Goal: Check status: Check status

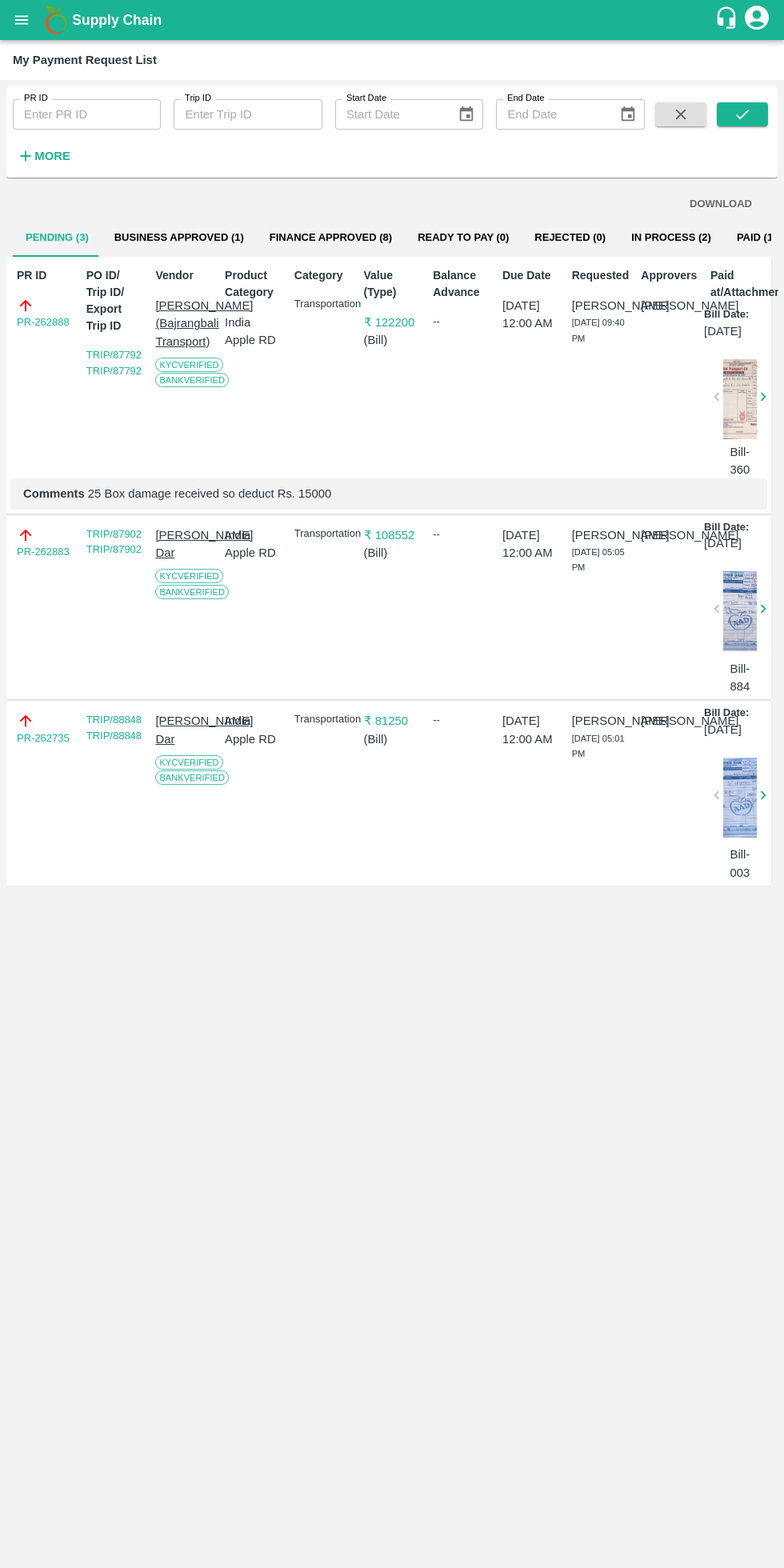
click at [21, 20] on icon "open drawer" at bounding box center [21, 20] width 13 height 9
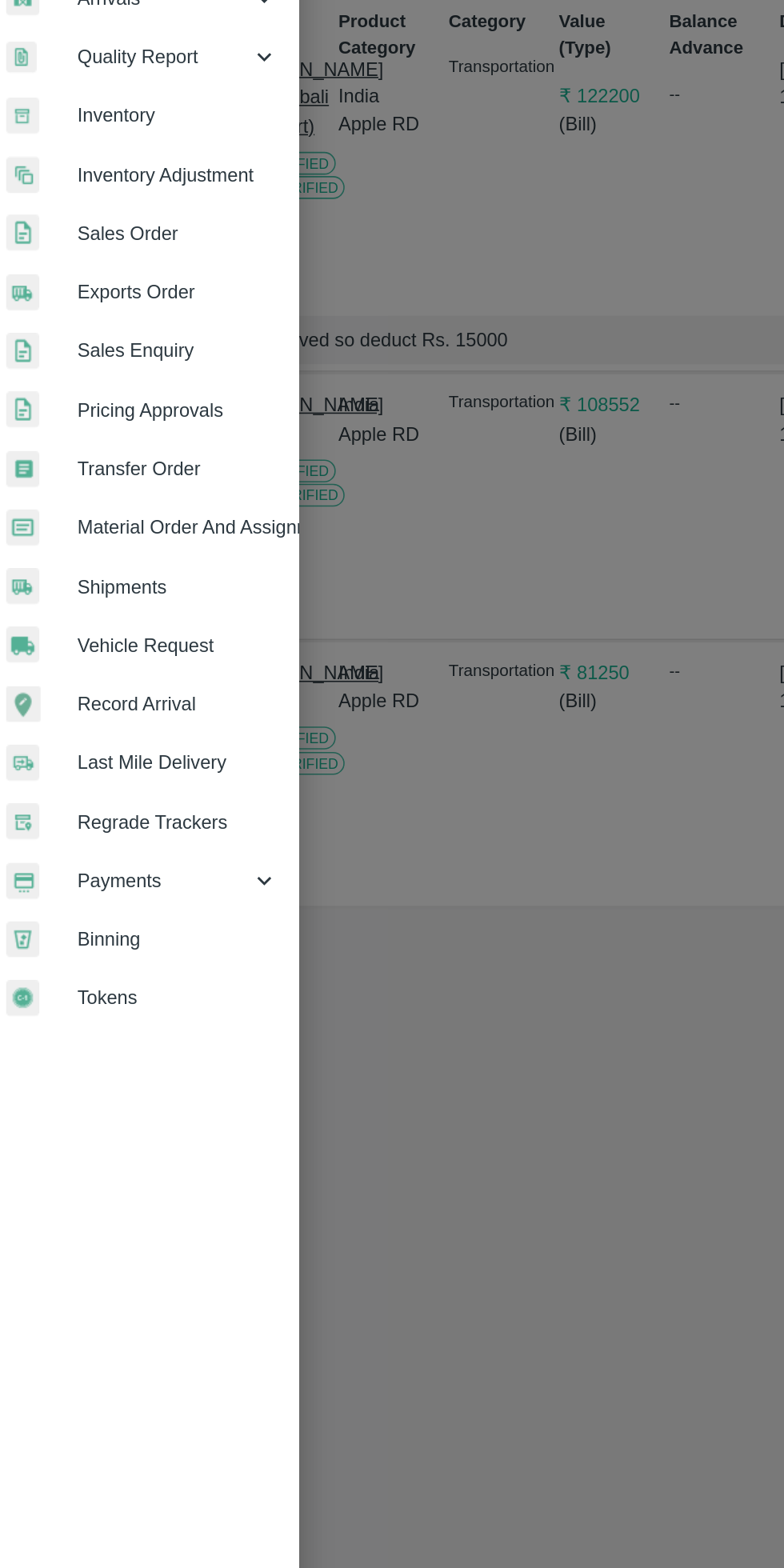
click at [122, 816] on span "Payments" at bounding box center [115, 816] width 109 height 18
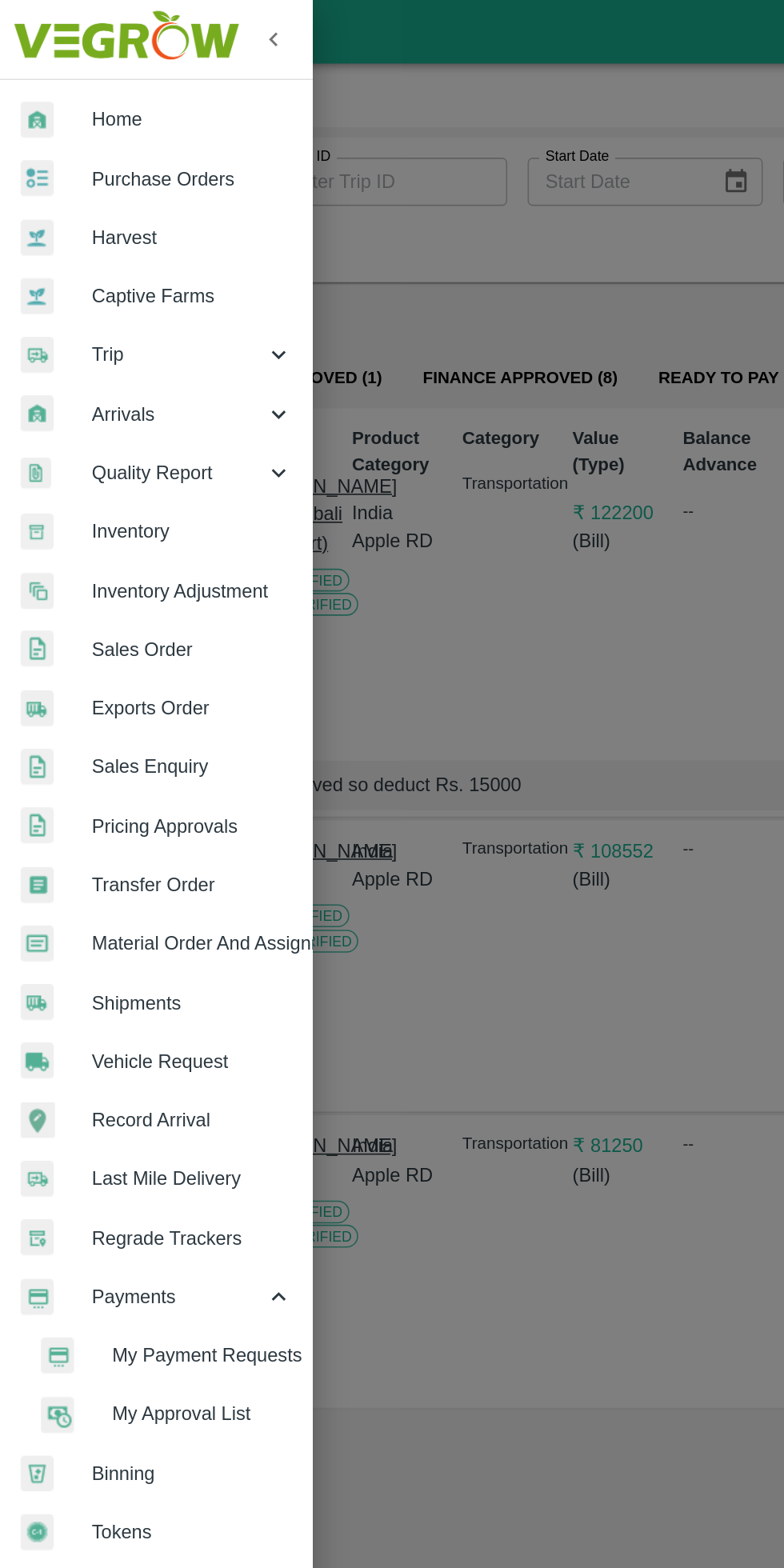
click at [57, 82] on div at bounding box center [38, 76] width 44 height 23
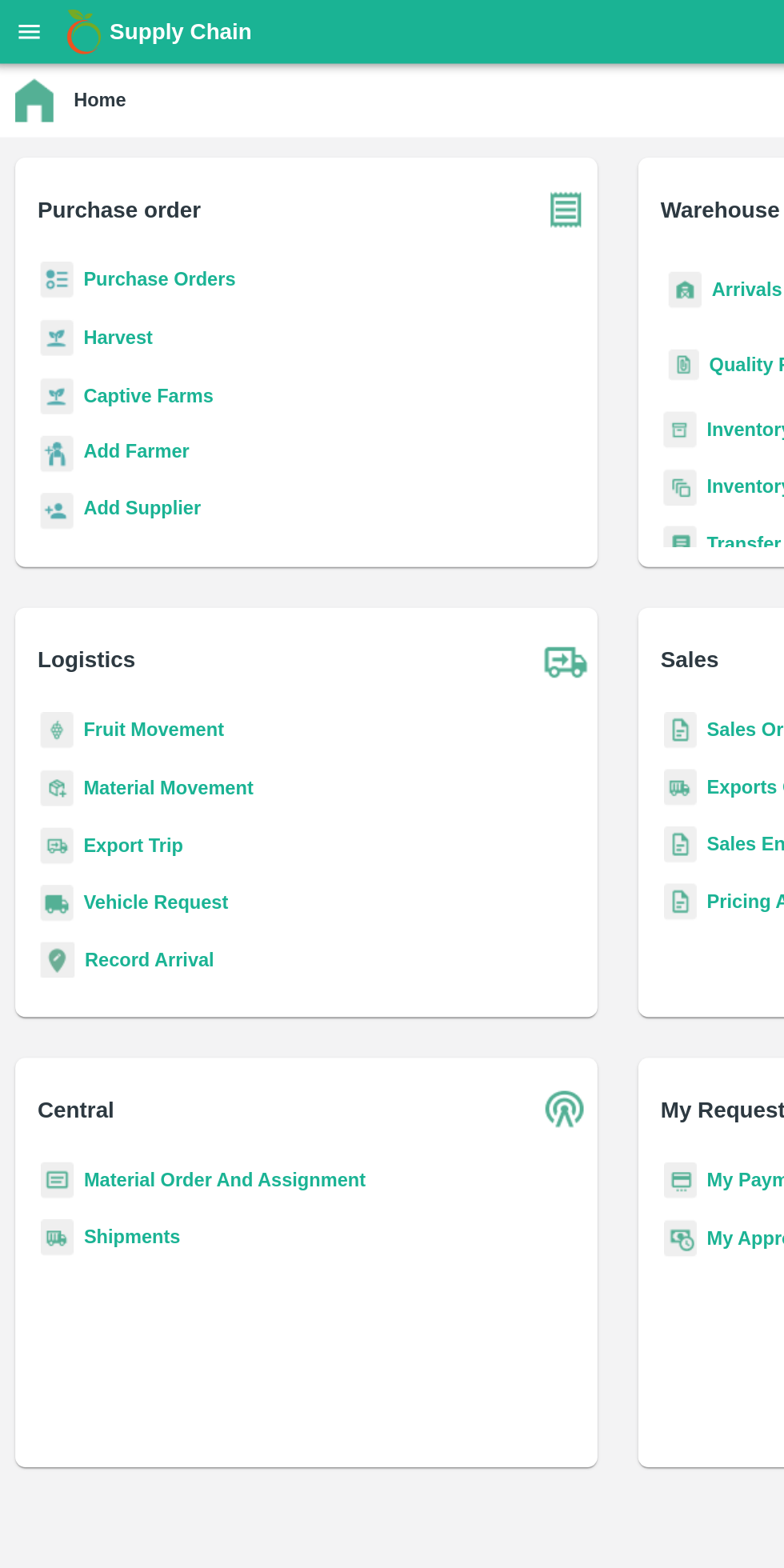
click at [21, 22] on icon "open drawer" at bounding box center [21, 20] width 18 height 18
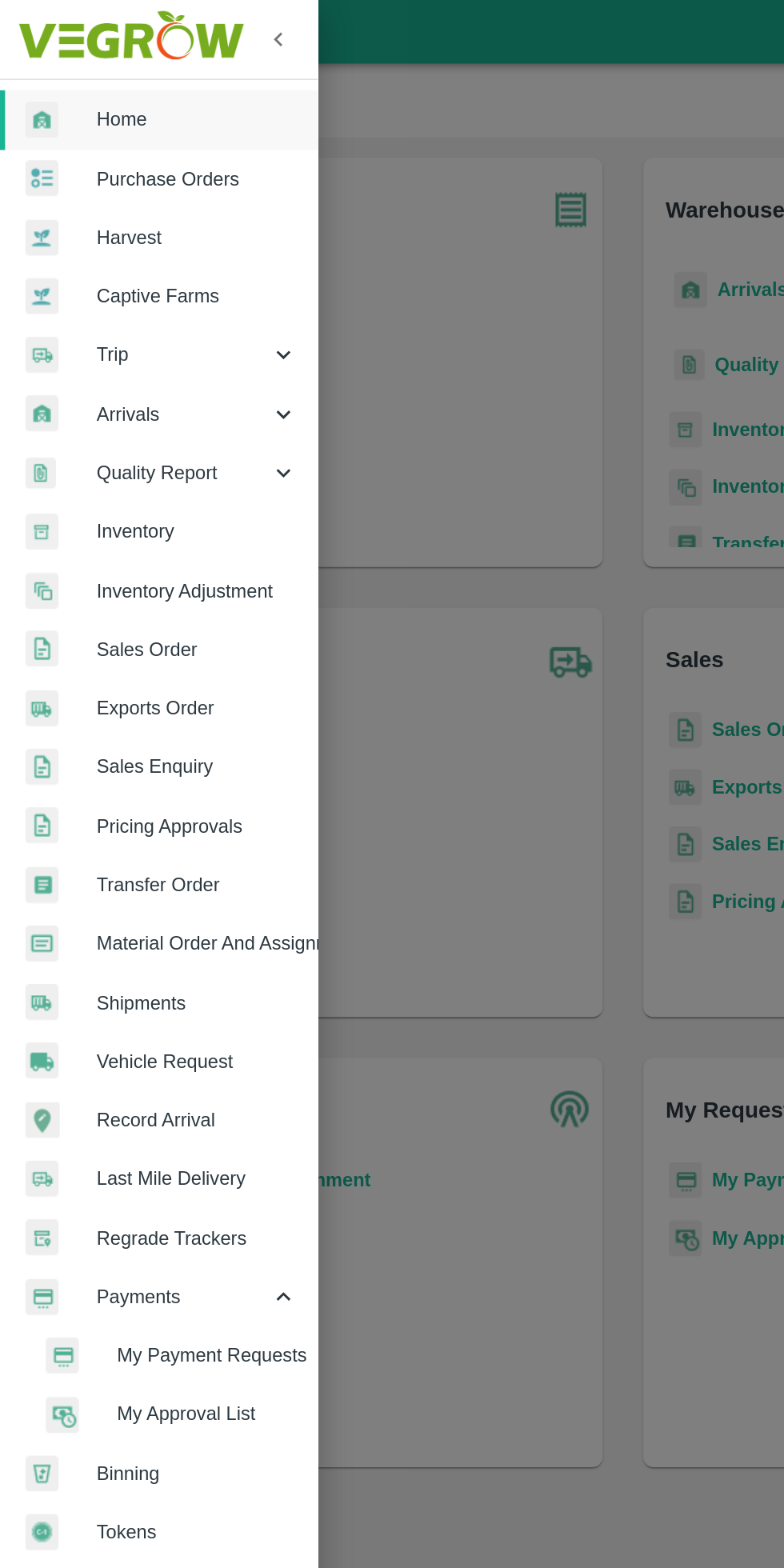
click at [112, 220] on span "Trip" at bounding box center [115, 223] width 109 height 18
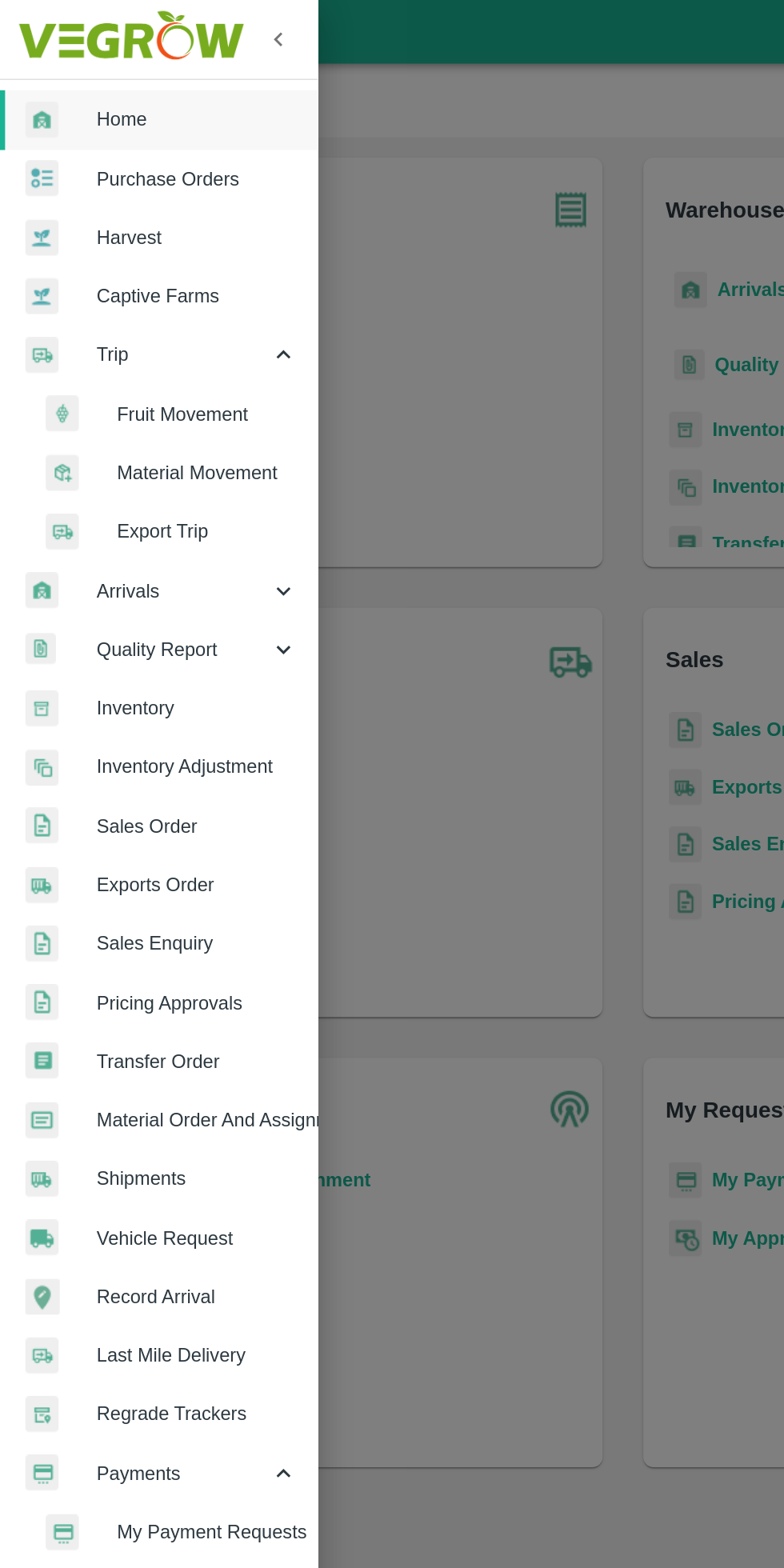
click at [128, 265] on span "Fruit Movement" at bounding box center [131, 261] width 114 height 18
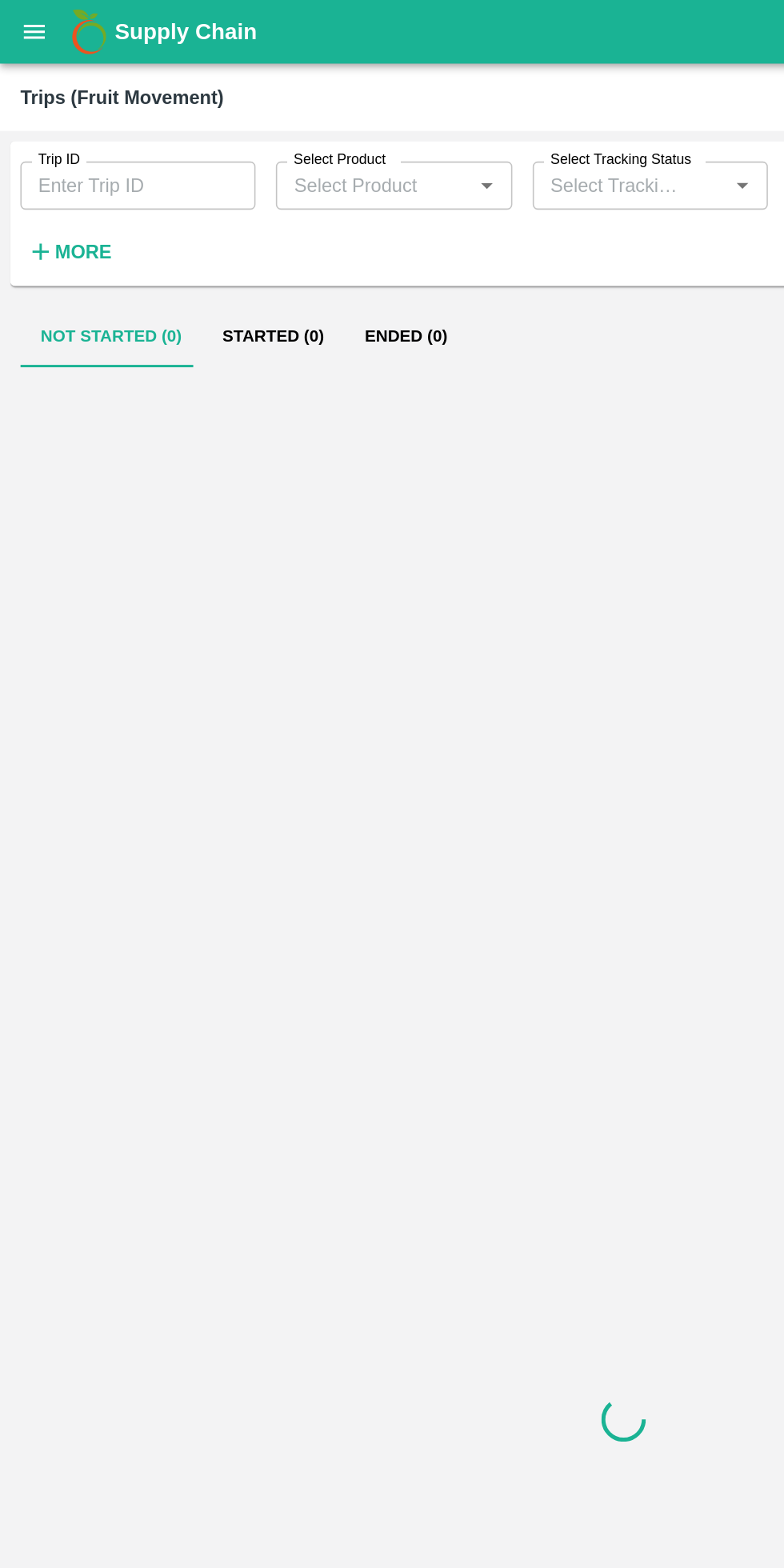
click at [106, 118] on input "Trip ID" at bounding box center [86, 117] width 148 height 30
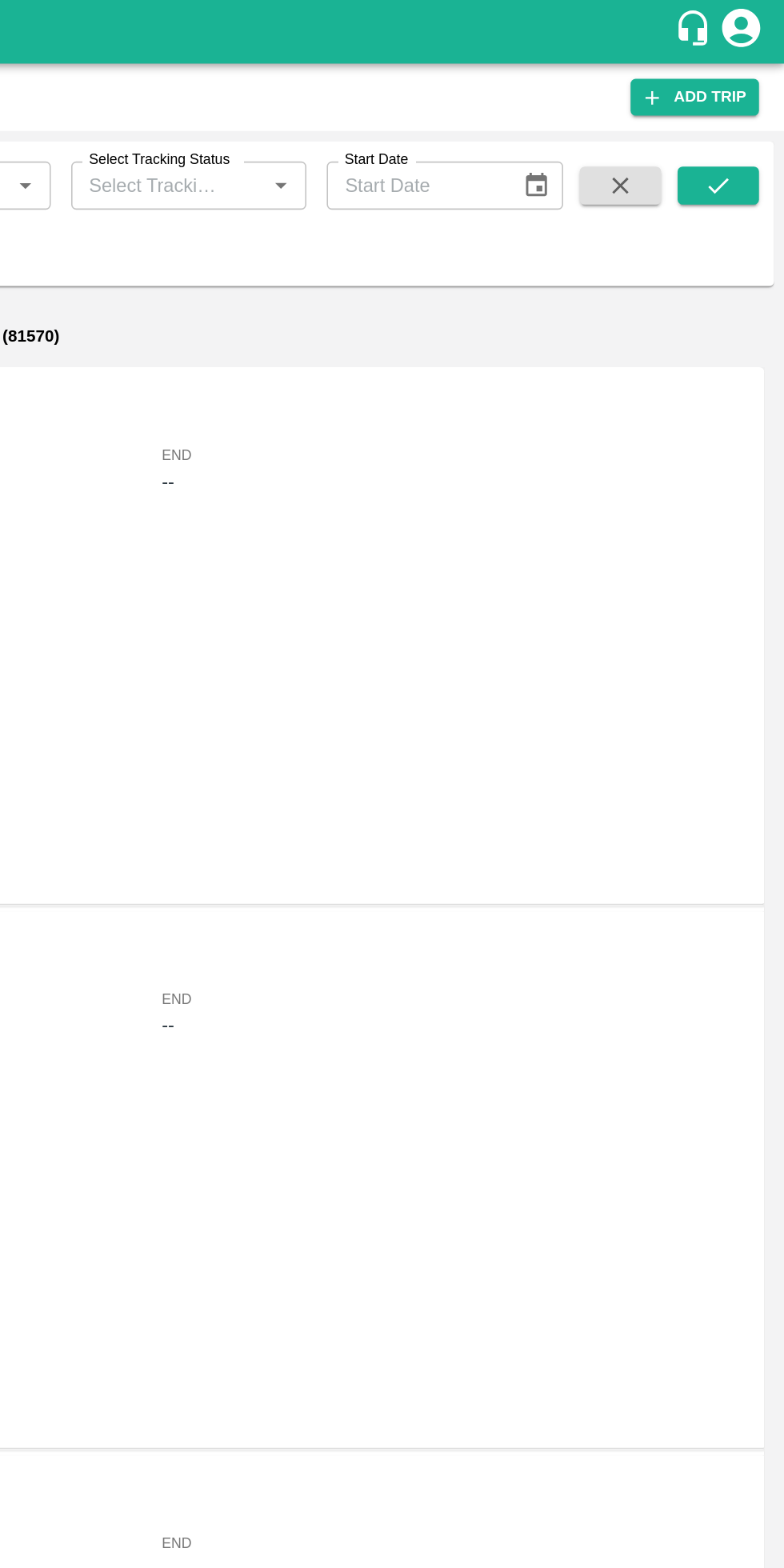
type input "87901"
click at [754, 122] on button "submit" at bounding box center [742, 117] width 52 height 24
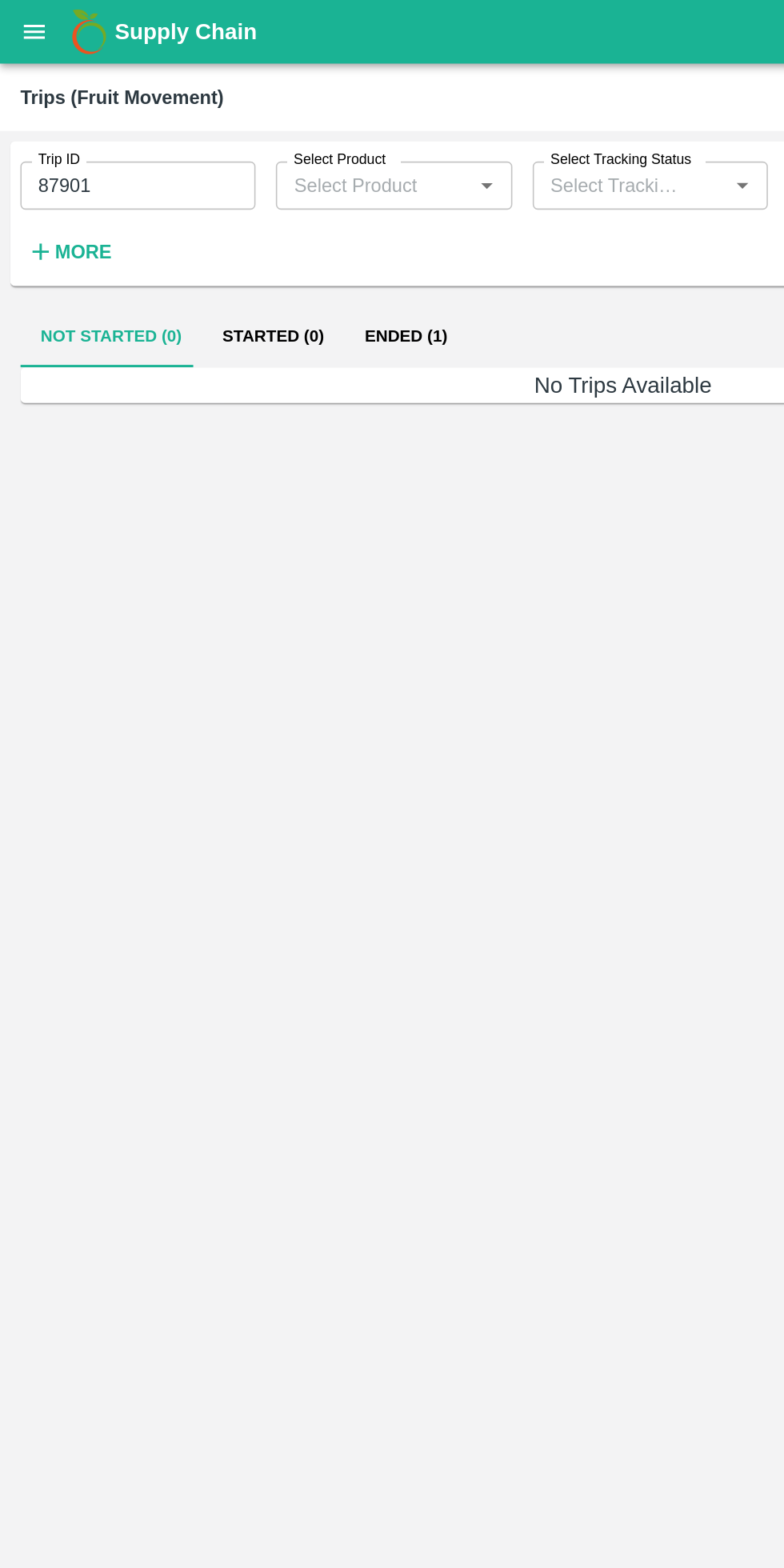
click at [263, 212] on button "Ended (1)" at bounding box center [255, 212] width 77 height 38
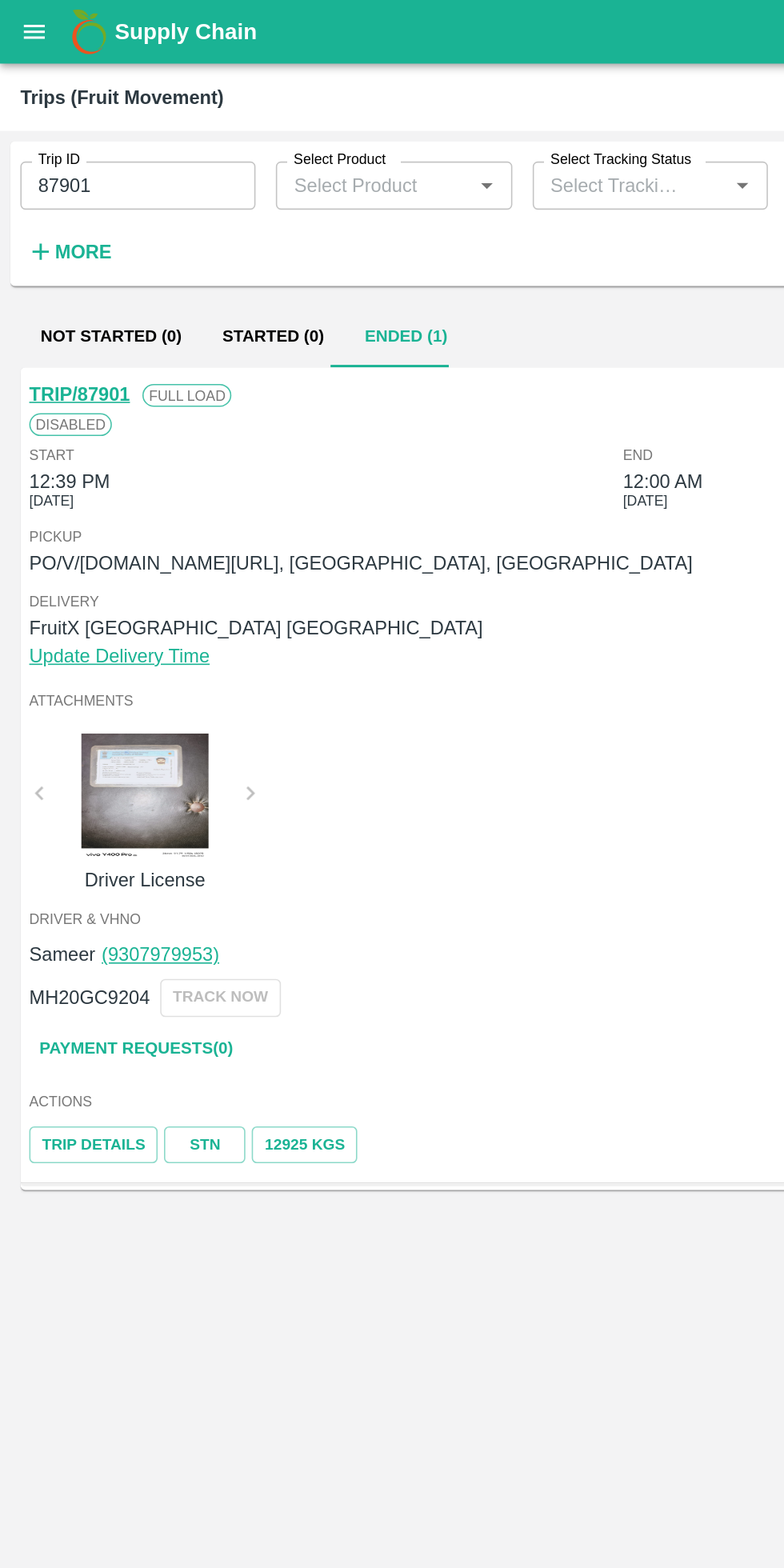
click at [133, 716] on link "STN" at bounding box center [129, 720] width 52 height 23
